Goal: Transaction & Acquisition: Purchase product/service

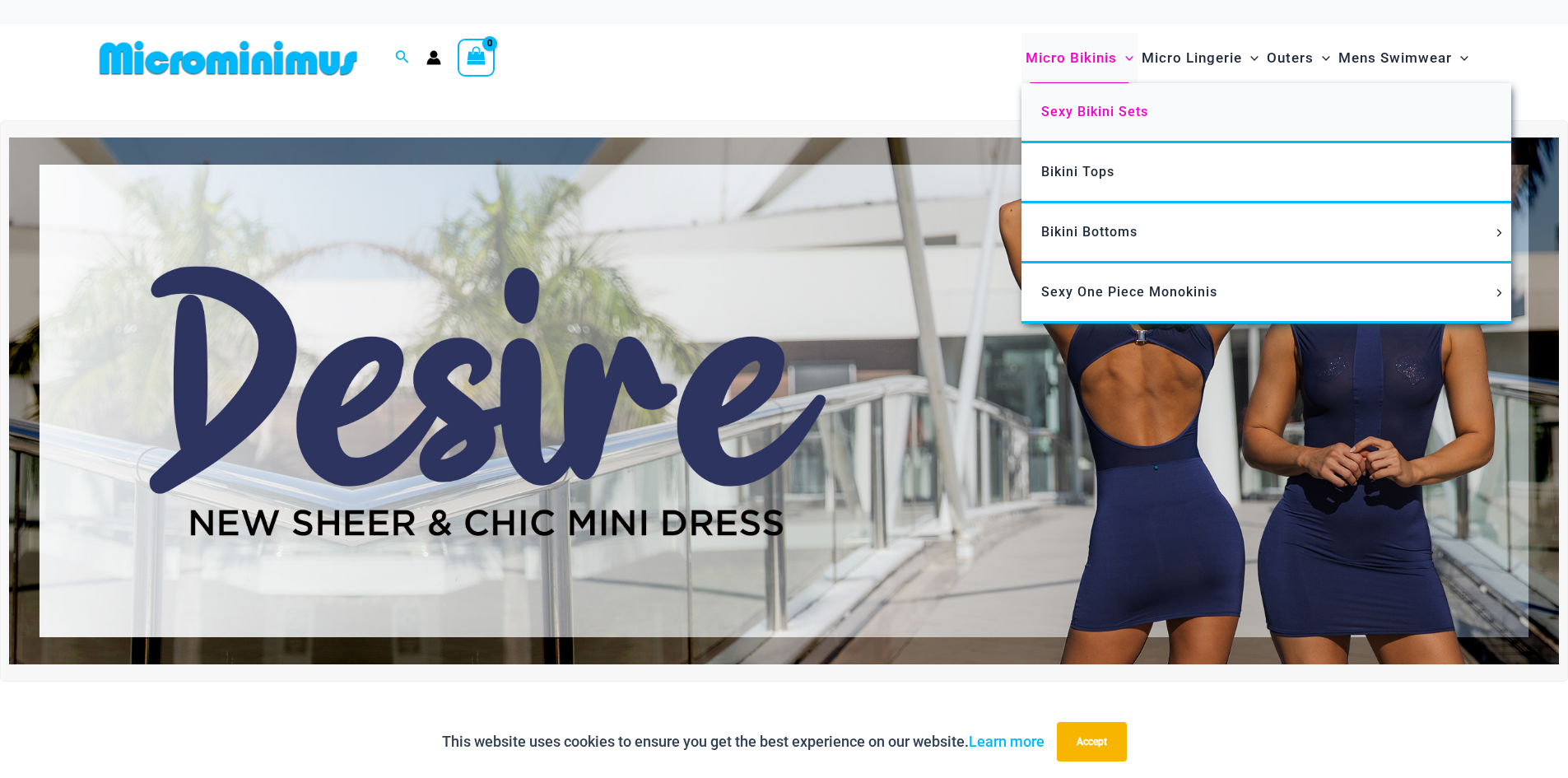
click at [1071, 109] on span "Sexy Bikini Sets" at bounding box center [1095, 111] width 107 height 15
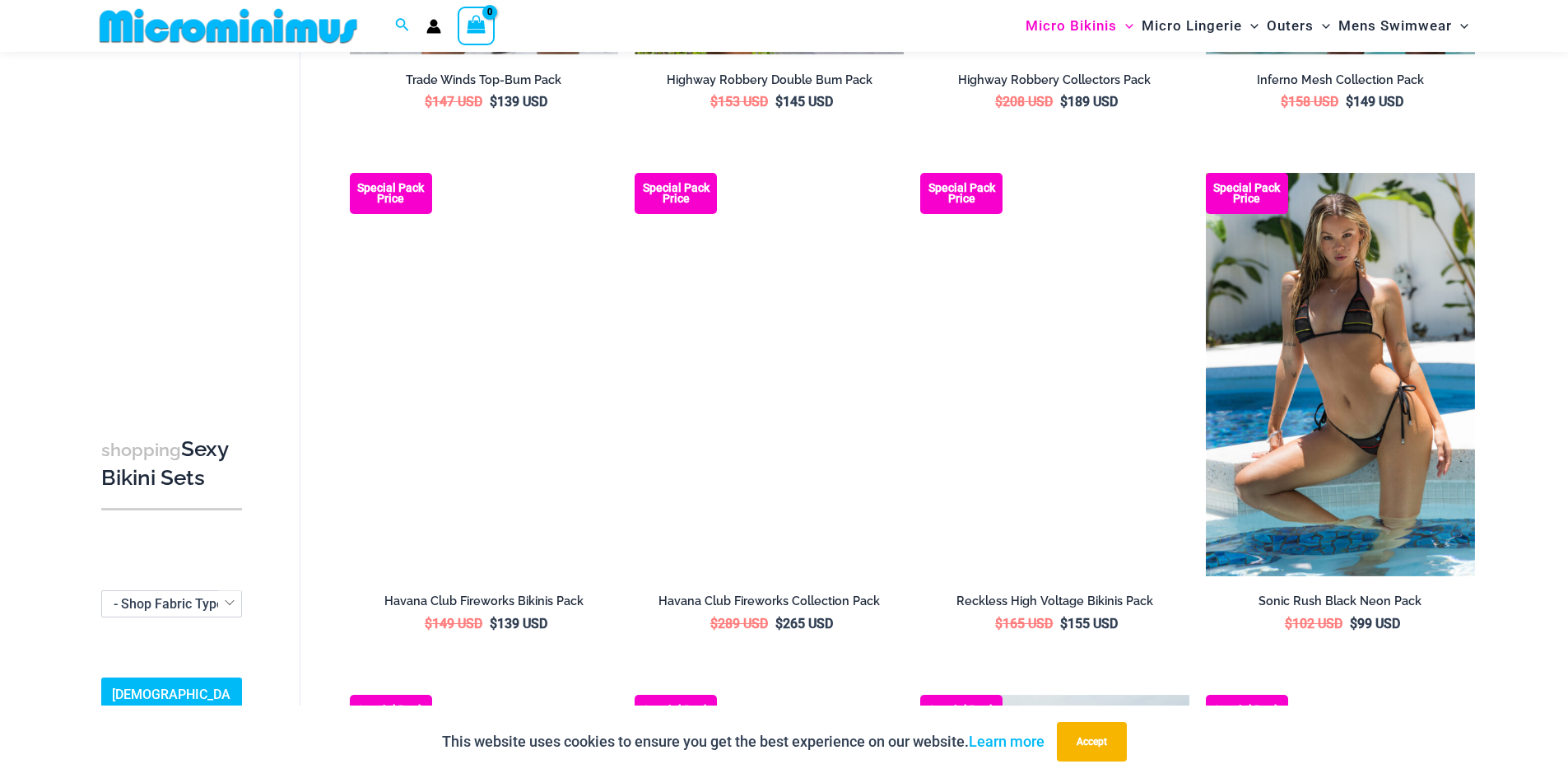
scroll to position [3194, 0]
